Goal: Information Seeking & Learning: Learn about a topic

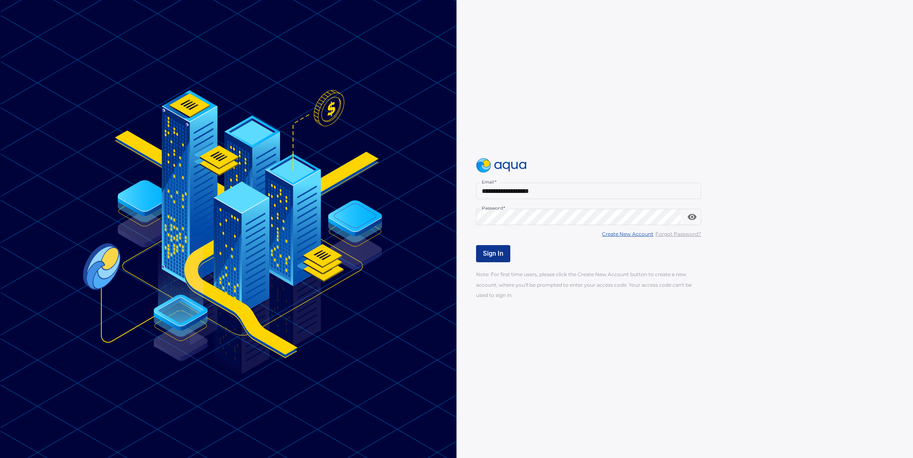
click at [497, 258] on button "Sign In" at bounding box center [493, 253] width 34 height 17
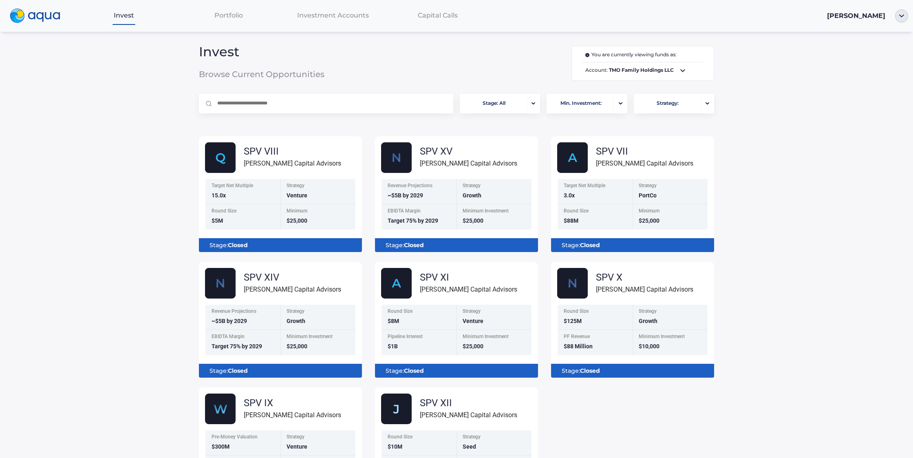
click at [230, 12] on span "Portfolio" at bounding box center [228, 15] width 29 height 8
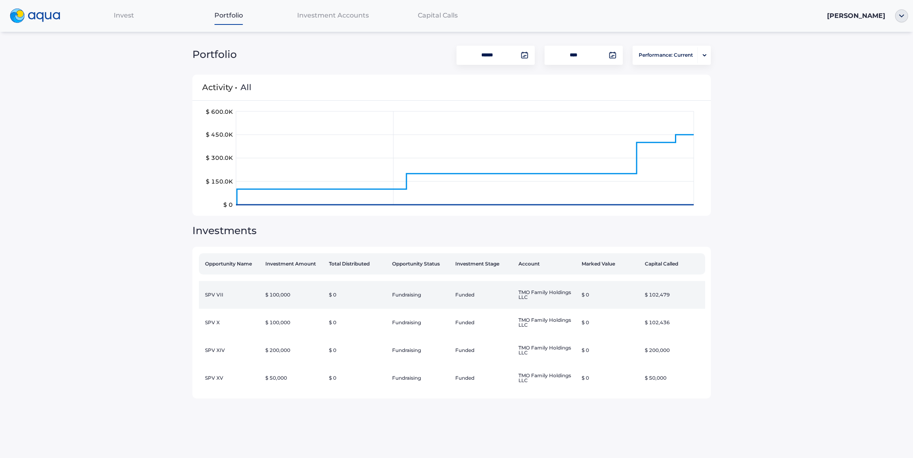
click at [313, 293] on td "$ 100,000" at bounding box center [293, 295] width 63 height 28
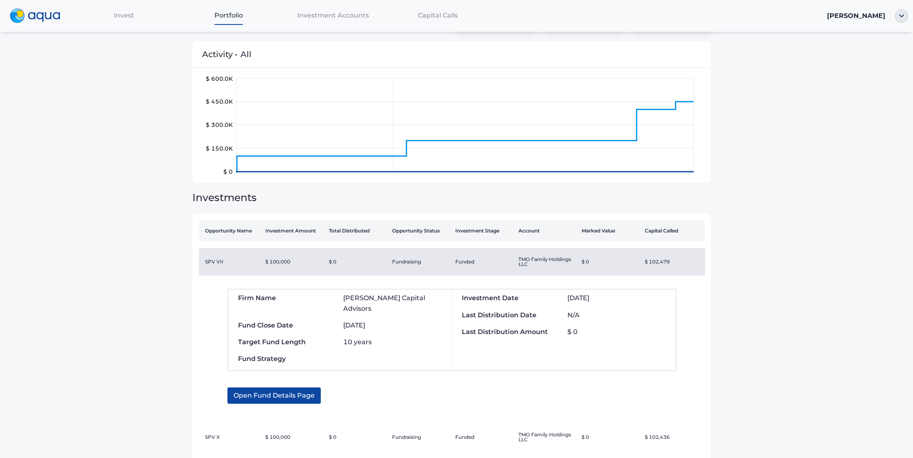
scroll to position [39, 0]
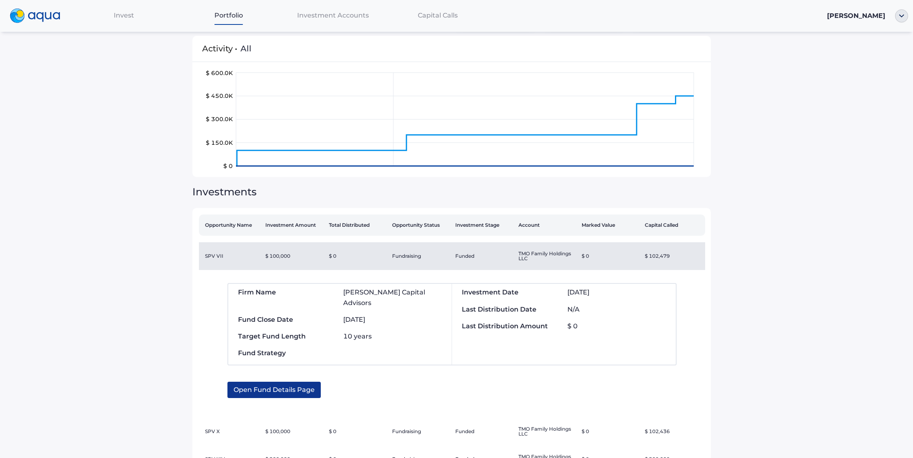
click at [285, 381] on span "Open Fund Details Page" at bounding box center [274, 389] width 81 height 16
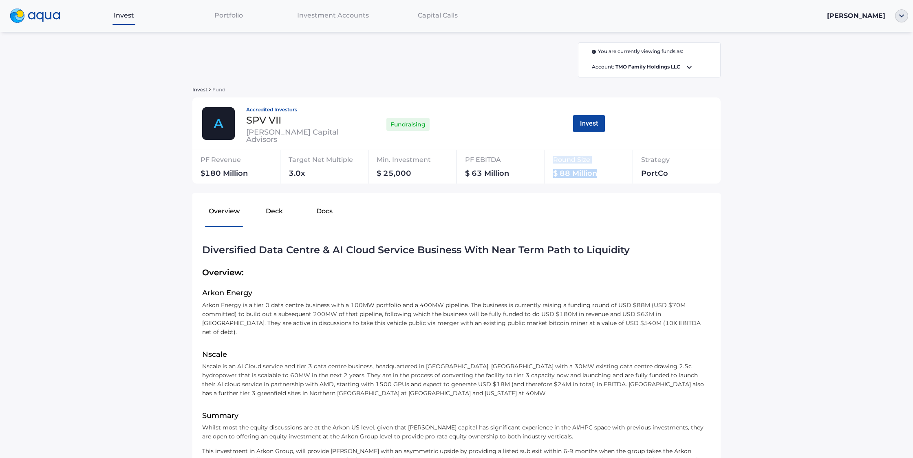
drag, startPoint x: 558, startPoint y: 174, endPoint x: 529, endPoint y: 172, distance: 29.4
click at [529, 172] on div "PF Revenue $180 Million Target Net Multiple 3.0x Min. Investment $ 25,000 PF EB…" at bounding box center [456, 166] width 528 height 33
click at [299, 188] on div "You are currently viewing funds as: Account: TMO Family Holdings LLC Invest Fun…" at bounding box center [456, 364] width 538 height 644
drag, startPoint x: 287, startPoint y: 161, endPoint x: 355, endPoint y: 163, distance: 68.5
click at [355, 163] on div "Target Net Multiple" at bounding box center [332, 161] width 86 height 16
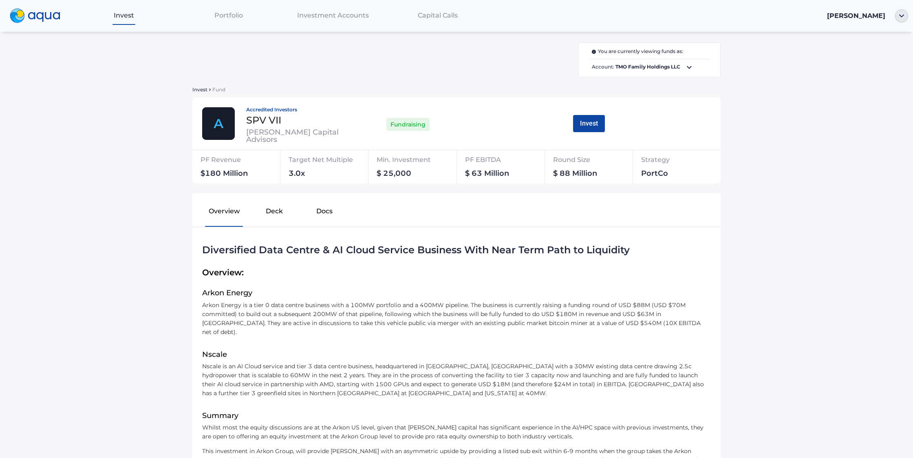
click at [341, 175] on div "3.0x" at bounding box center [332, 175] width 86 height 11
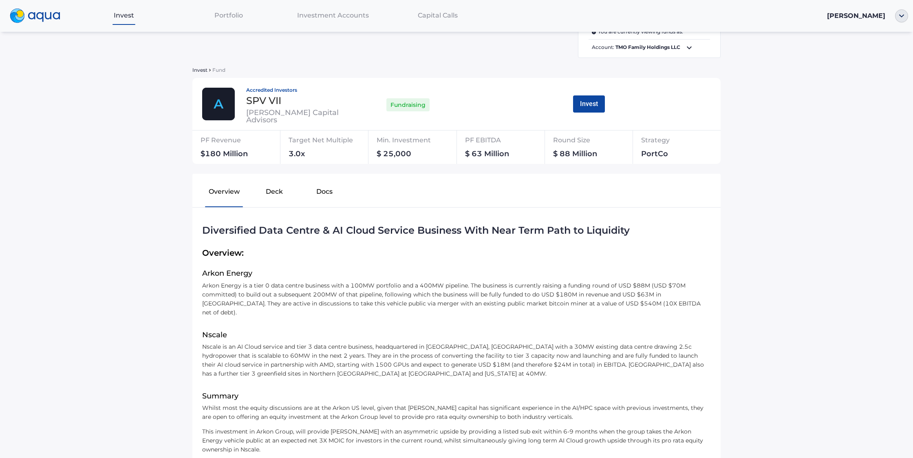
scroll to position [23, 0]
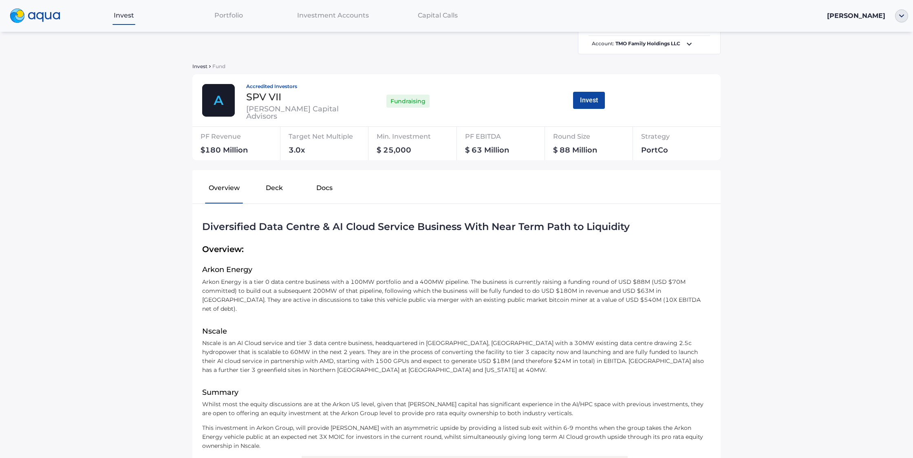
click at [277, 189] on button "Deck" at bounding box center [274, 189] width 50 height 26
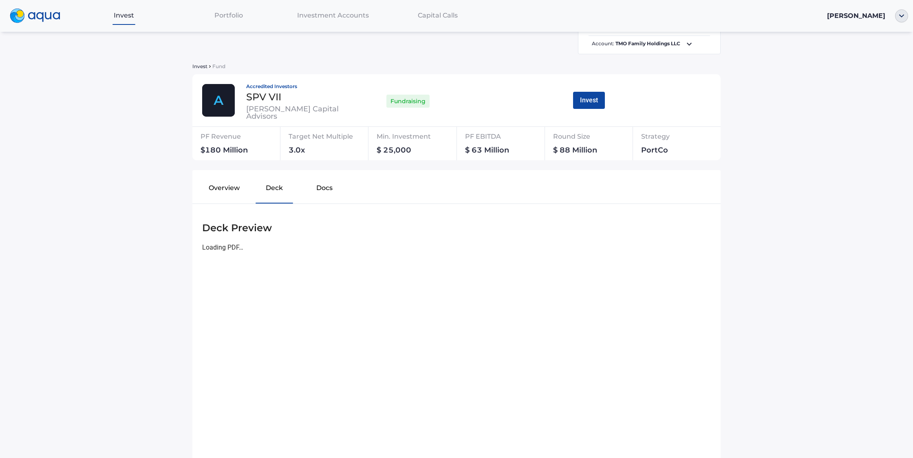
click at [321, 186] on button "Docs" at bounding box center [325, 189] width 50 height 26
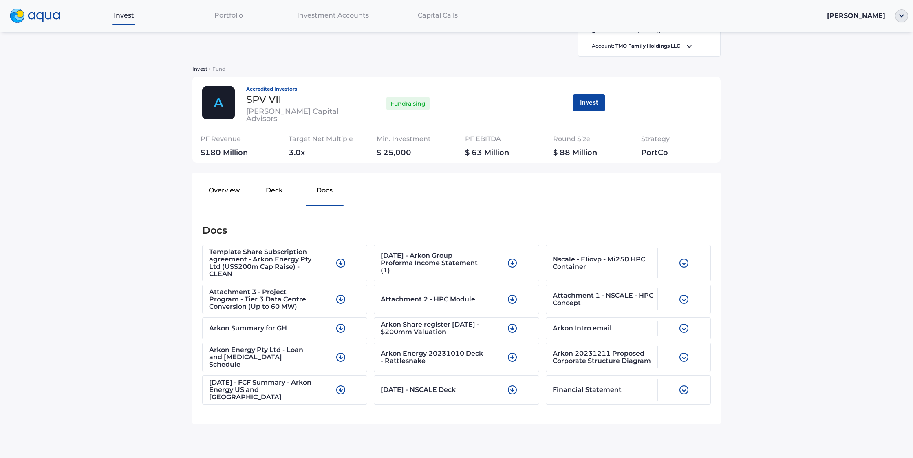
scroll to position [21, 0]
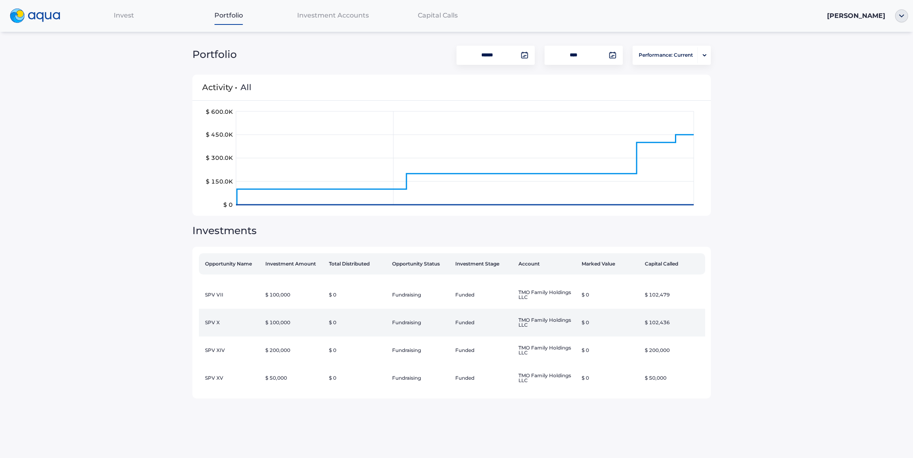
click at [491, 321] on td "Funded" at bounding box center [483, 322] width 63 height 28
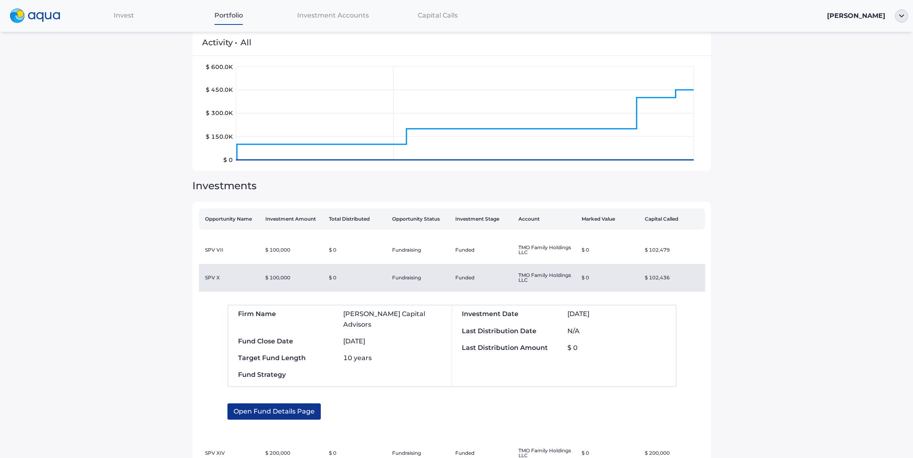
scroll to position [46, 0]
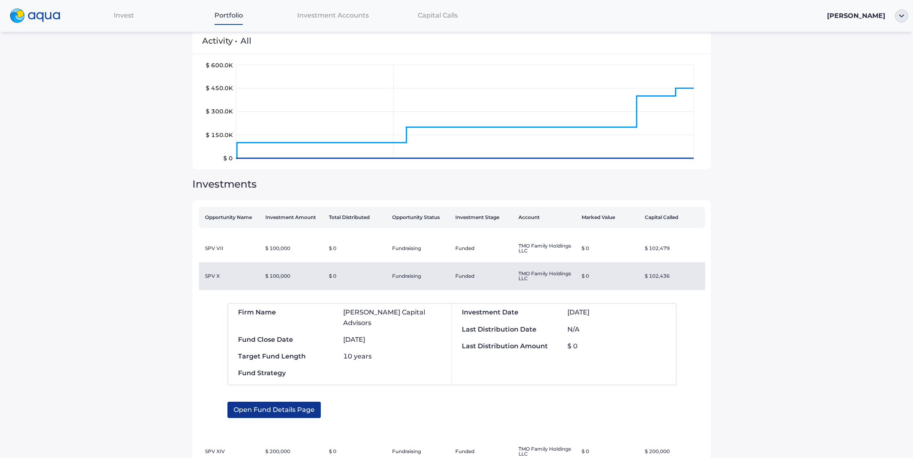
click at [282, 401] on span "Open Fund Details Page" at bounding box center [274, 409] width 81 height 16
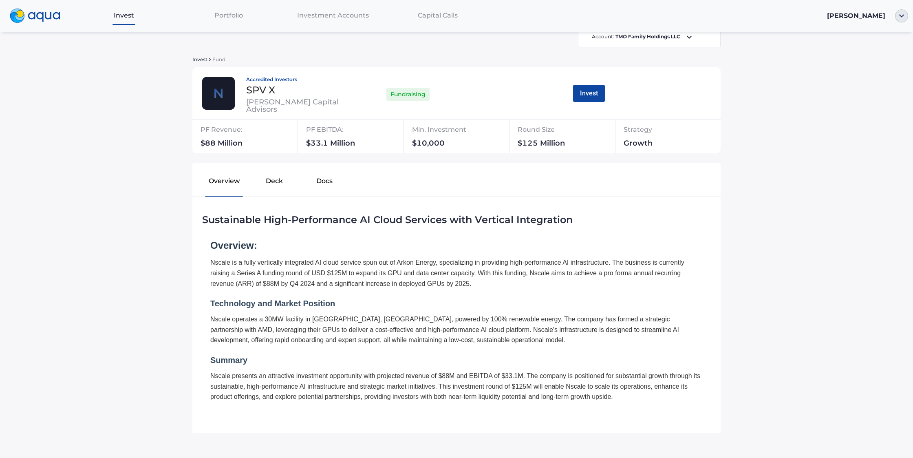
scroll to position [23, 0]
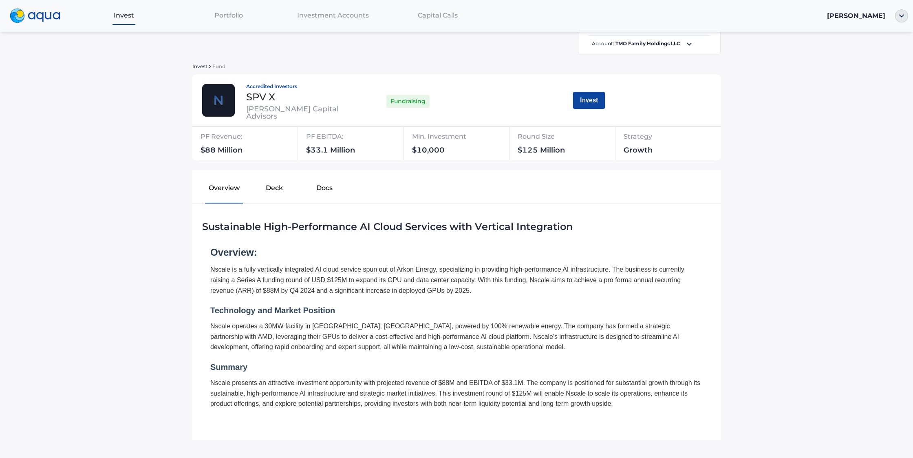
click at [328, 189] on button "Docs" at bounding box center [325, 189] width 50 height 26
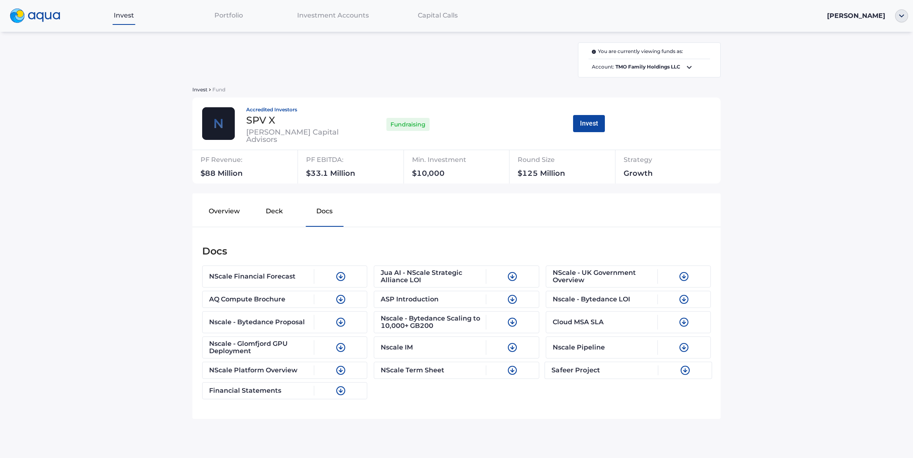
click at [604, 372] on div "Safeer Project" at bounding box center [604, 370] width 107 height 10
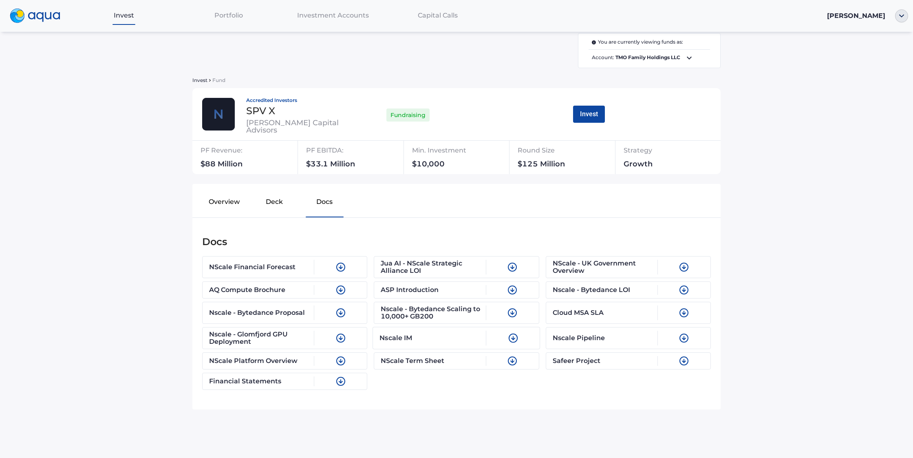
scroll to position [10, 0]
click at [266, 207] on button "Deck" at bounding box center [274, 203] width 50 height 26
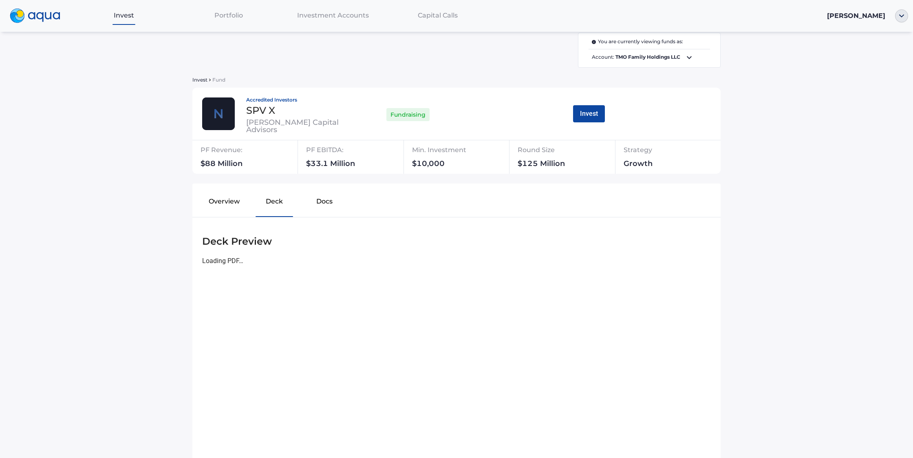
click at [222, 203] on button "Overview" at bounding box center [224, 203] width 50 height 26
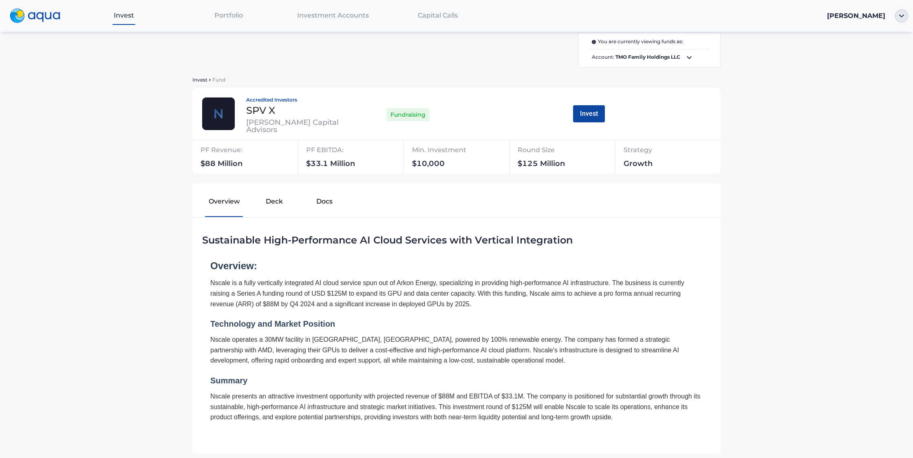
click at [267, 202] on button "Deck" at bounding box center [274, 203] width 50 height 26
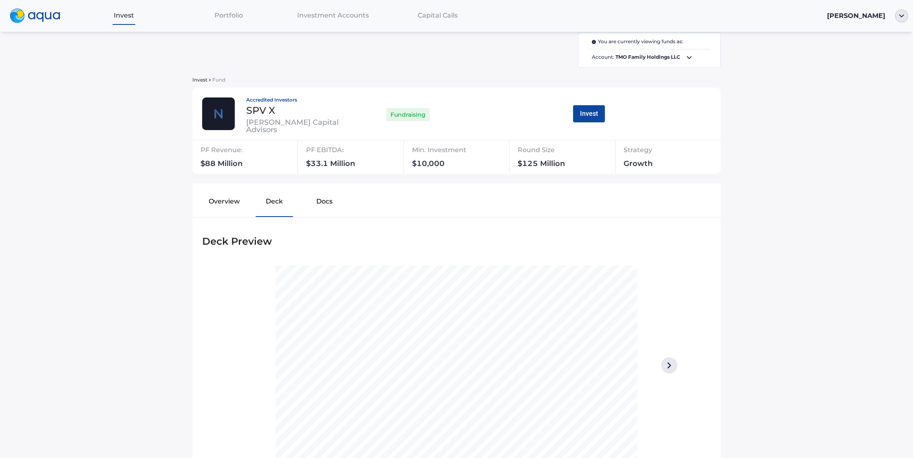
click at [229, 199] on button "Overview" at bounding box center [224, 203] width 50 height 26
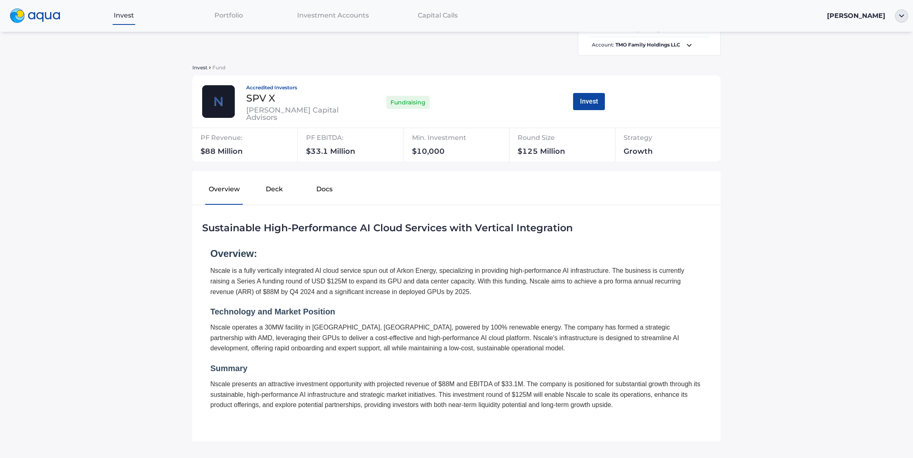
scroll to position [54, 0]
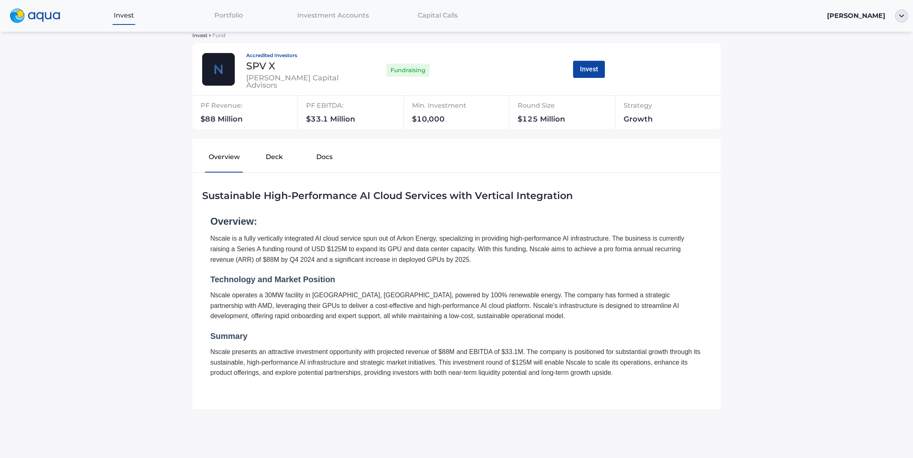
click at [207, 21] on div "Portfolio" at bounding box center [228, 15] width 105 height 17
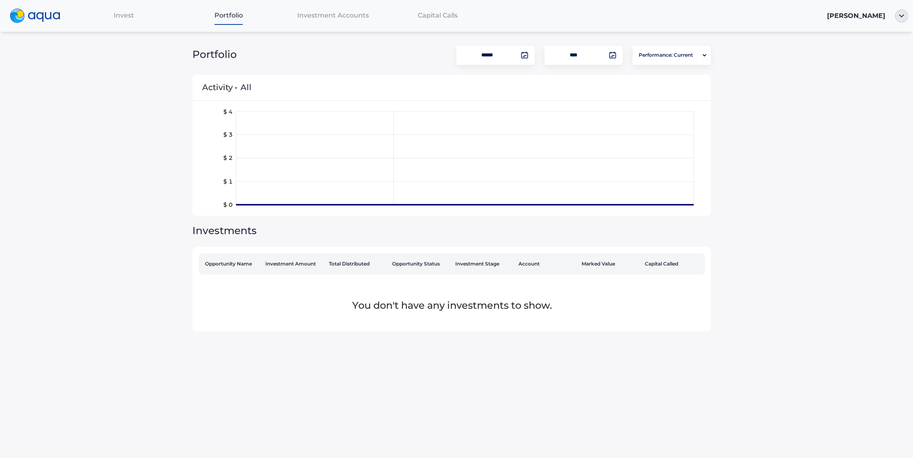
click at [236, 14] on span "Portfolio" at bounding box center [228, 15] width 29 height 8
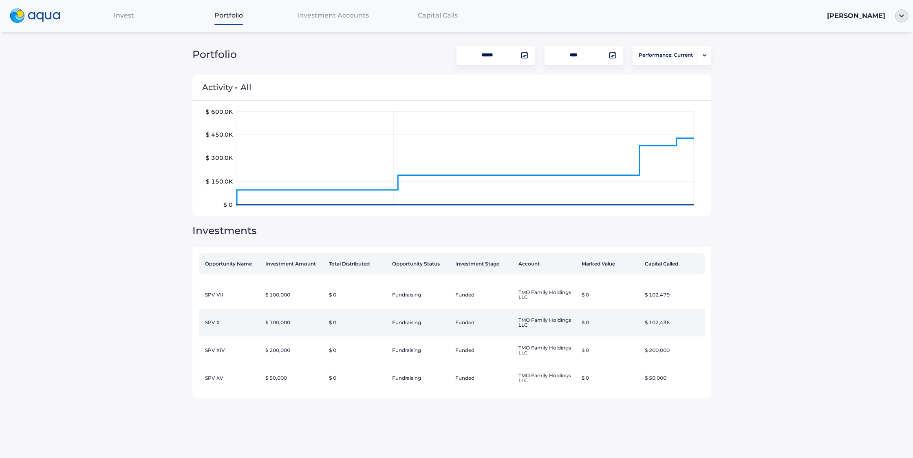
click at [304, 322] on td "$ 100,000" at bounding box center [293, 322] width 63 height 28
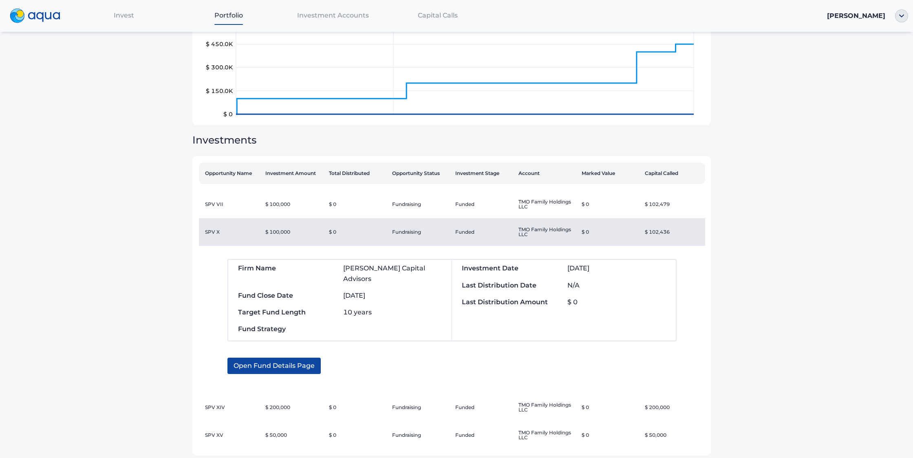
scroll to position [97, 0]
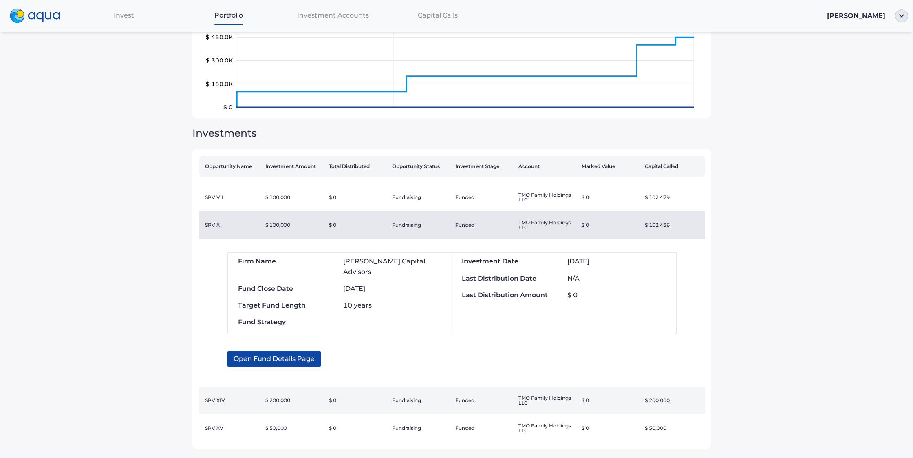
click at [300, 386] on td "$ 200,000" at bounding box center [293, 400] width 63 height 28
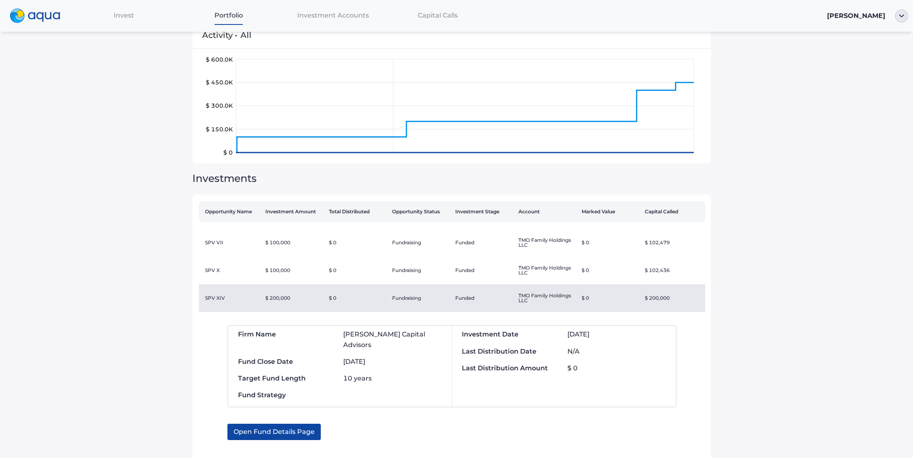
scroll to position [55, 0]
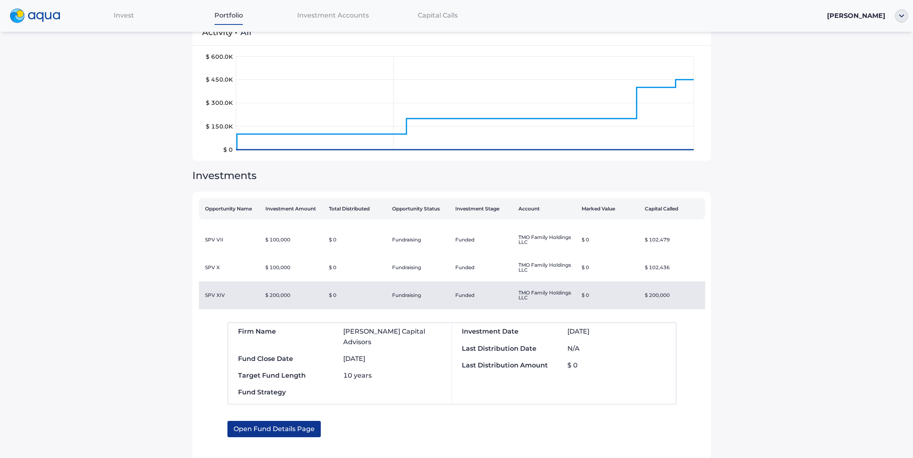
click at [289, 421] on span "Open Fund Details Page" at bounding box center [274, 429] width 81 height 16
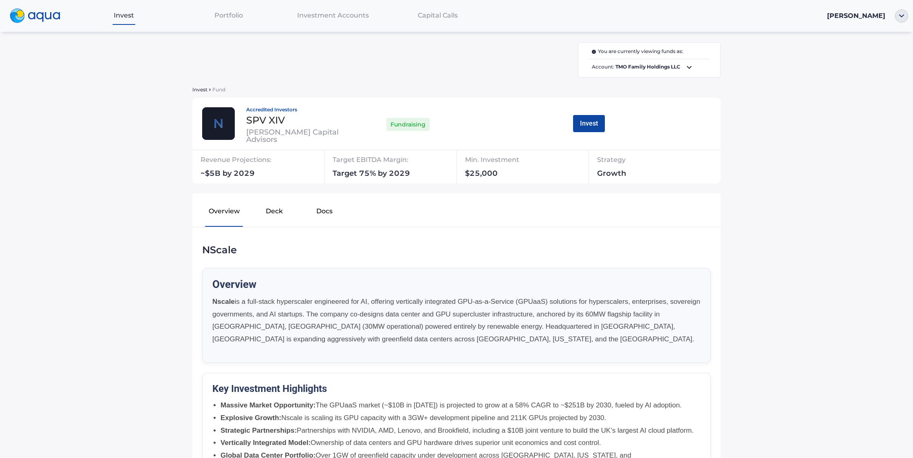
click at [277, 215] on button "Deck" at bounding box center [274, 213] width 50 height 26
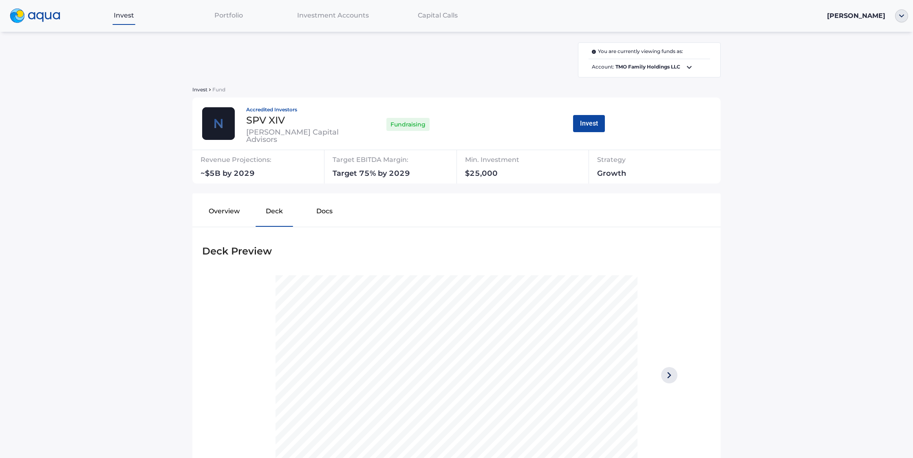
click at [323, 213] on button "Docs" at bounding box center [325, 213] width 50 height 26
click at [280, 212] on button "Deck" at bounding box center [274, 213] width 50 height 26
click at [227, 218] on button "Overview" at bounding box center [224, 213] width 50 height 26
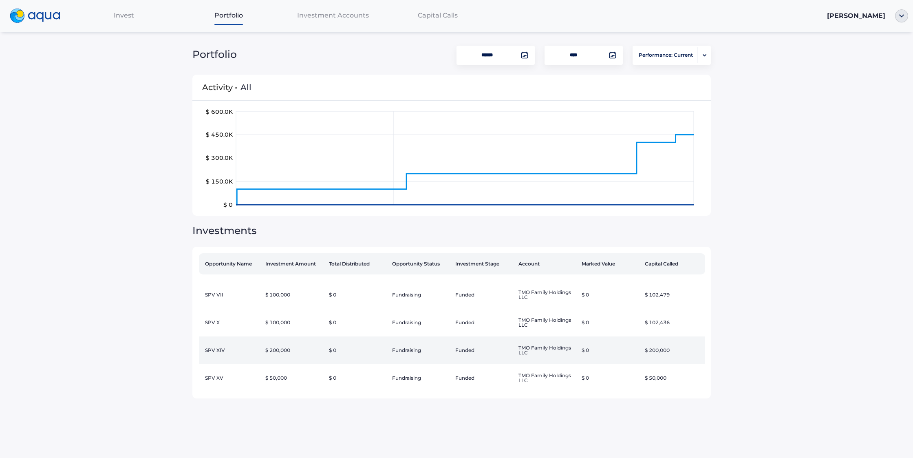
click at [361, 351] on td "$ 0" at bounding box center [357, 350] width 63 height 28
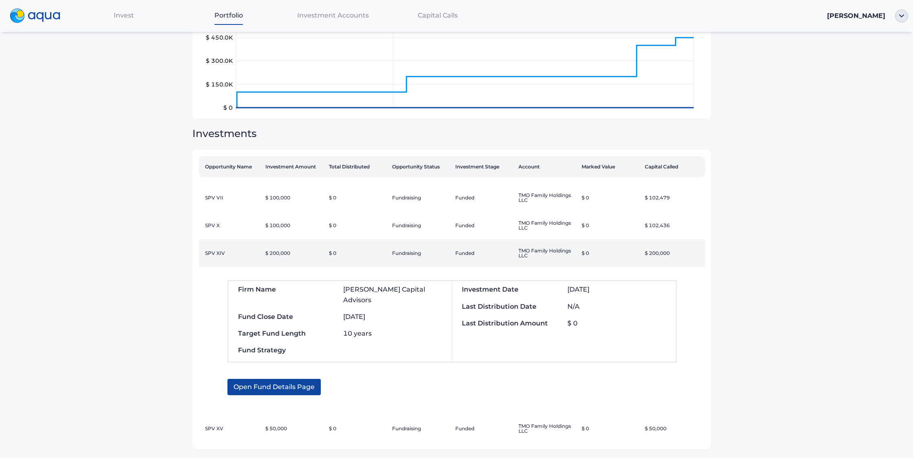
scroll to position [97, 0]
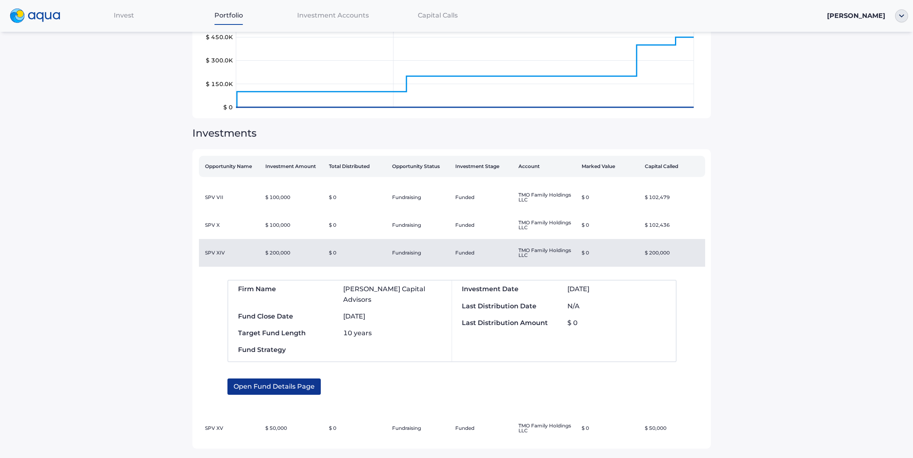
click at [285, 378] on span "Open Fund Details Page" at bounding box center [274, 386] width 81 height 16
